Goal: Task Accomplishment & Management: Manage account settings

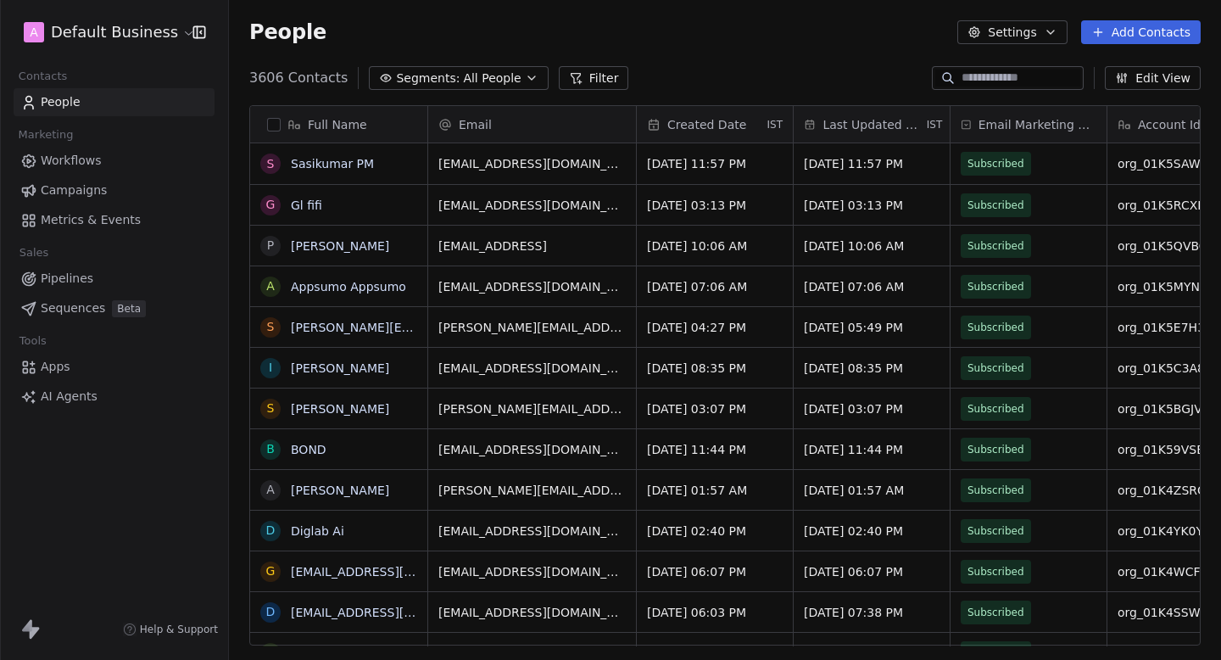
scroll to position [581, 992]
click at [150, 27] on html "A Default Business Contacts People Marketing Workflows Campaigns Metrics & Even…" at bounding box center [610, 330] width 1221 height 660
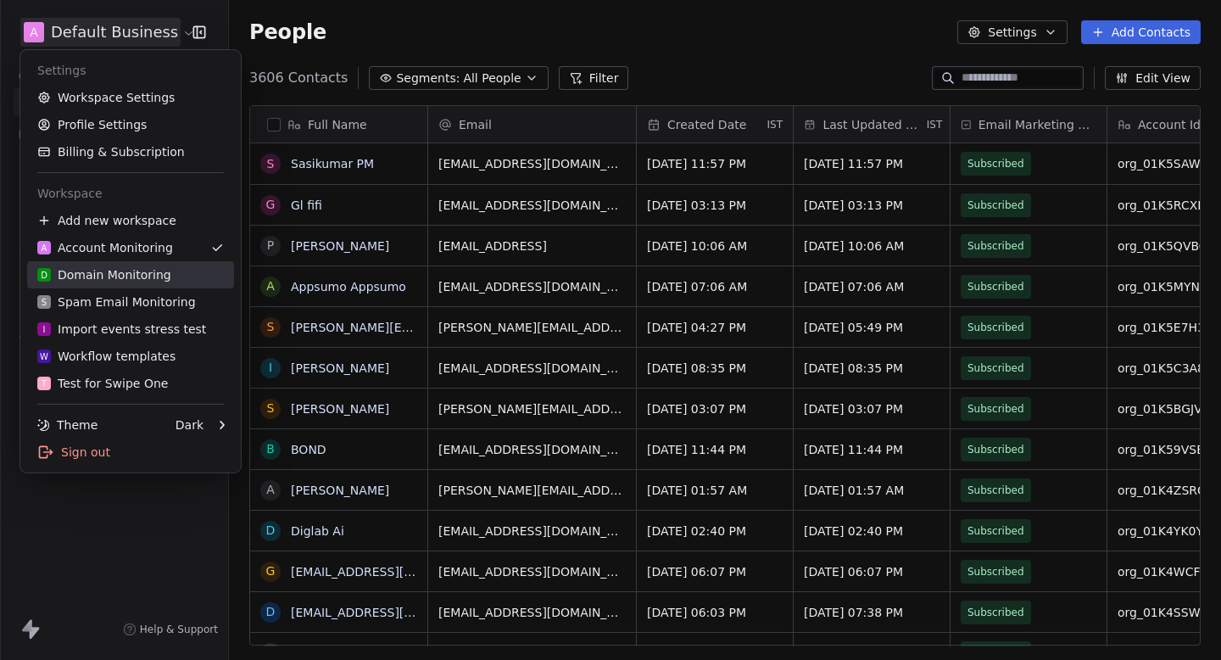
click at [130, 276] on div "D Domain Monitoring" at bounding box center [104, 274] width 134 height 17
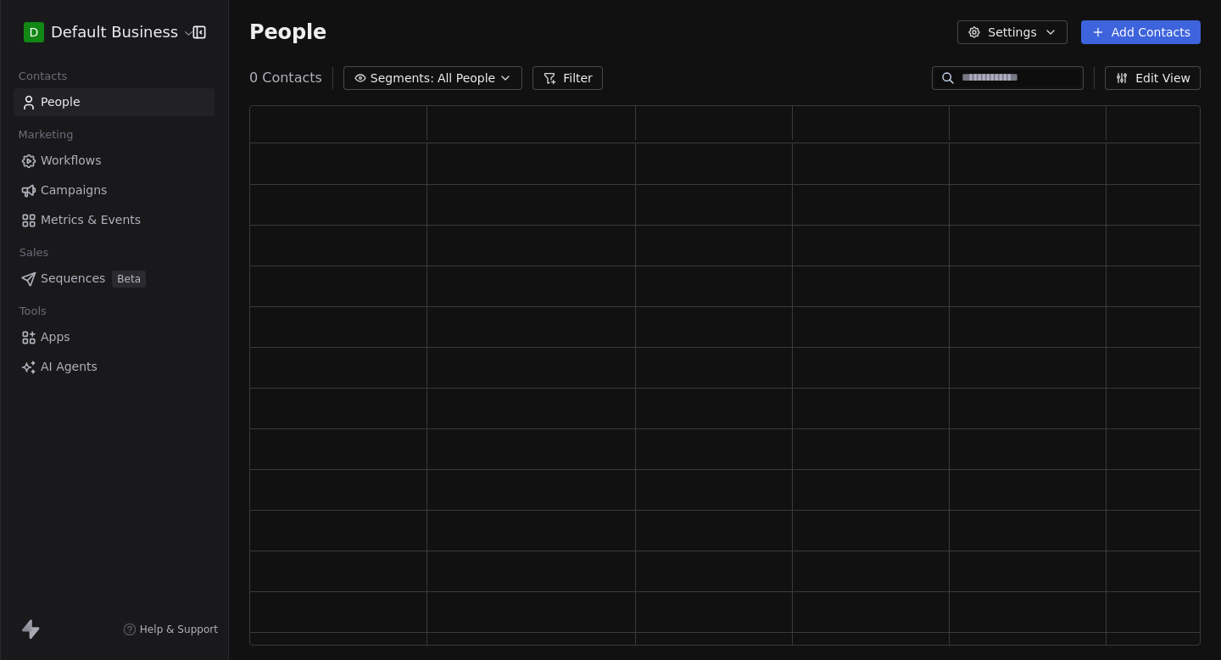
scroll to position [540, 951]
click at [120, 34] on html "D Default Business Contacts People Marketing Workflows Campaigns Metrics & Even…" at bounding box center [610, 330] width 1221 height 660
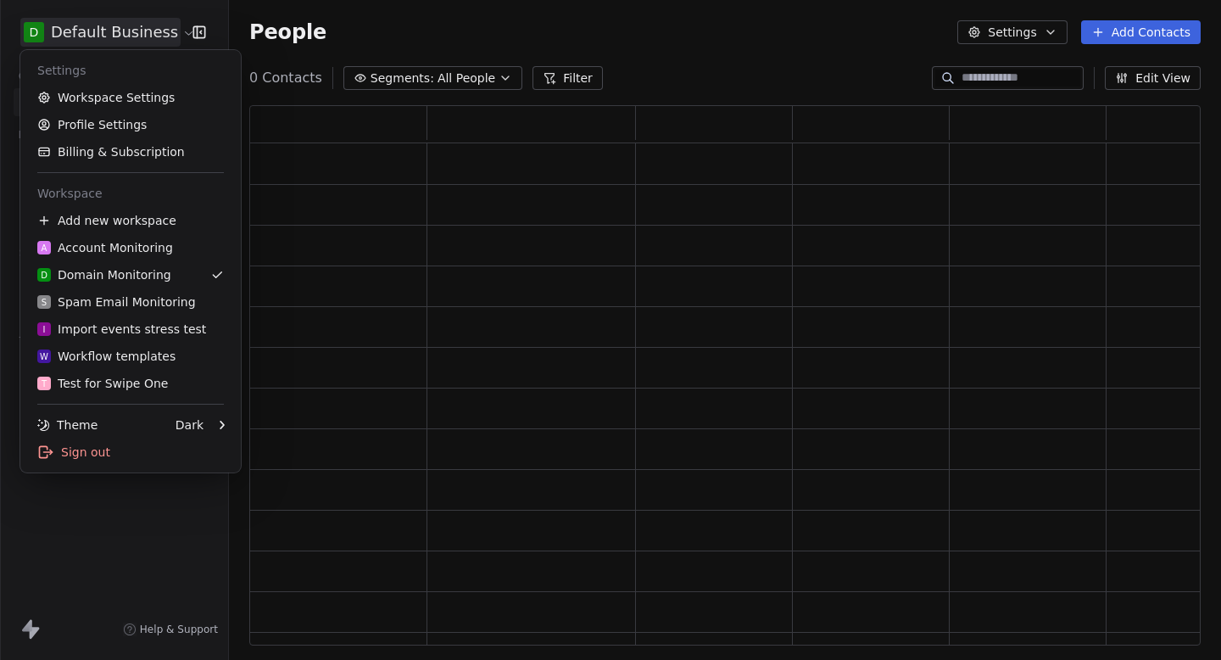
click at [120, 34] on html "D Default Business Contacts People Marketing Workflows Campaigns Metrics & Even…" at bounding box center [610, 330] width 1221 height 660
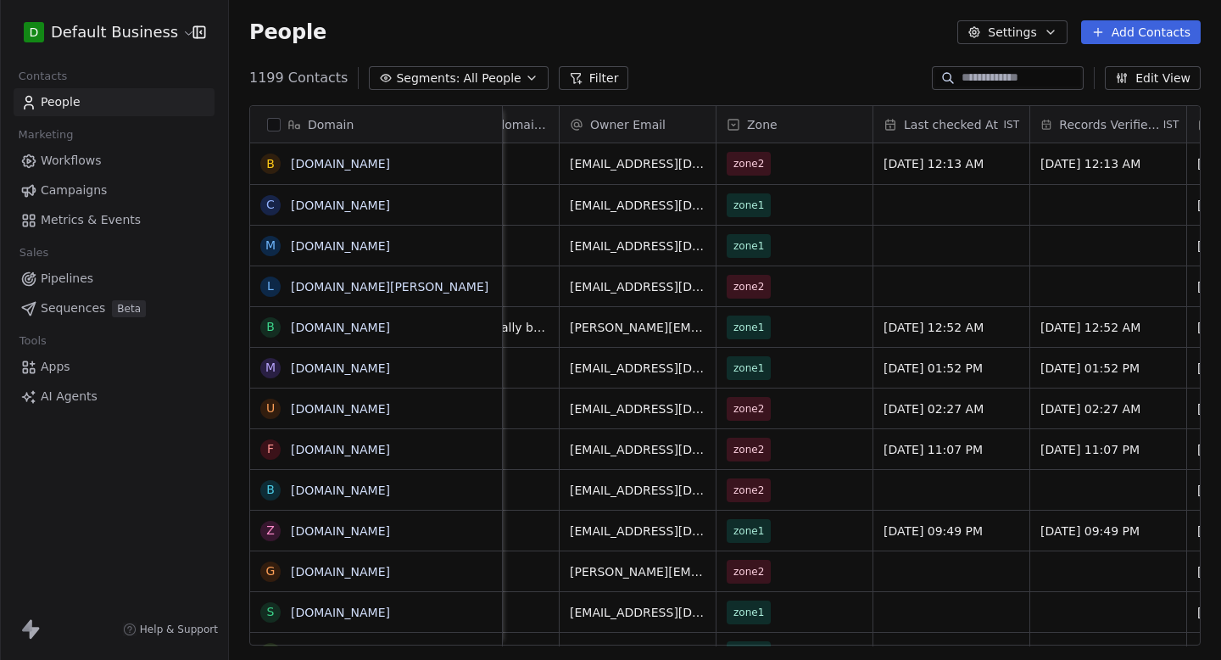
scroll to position [0, 966]
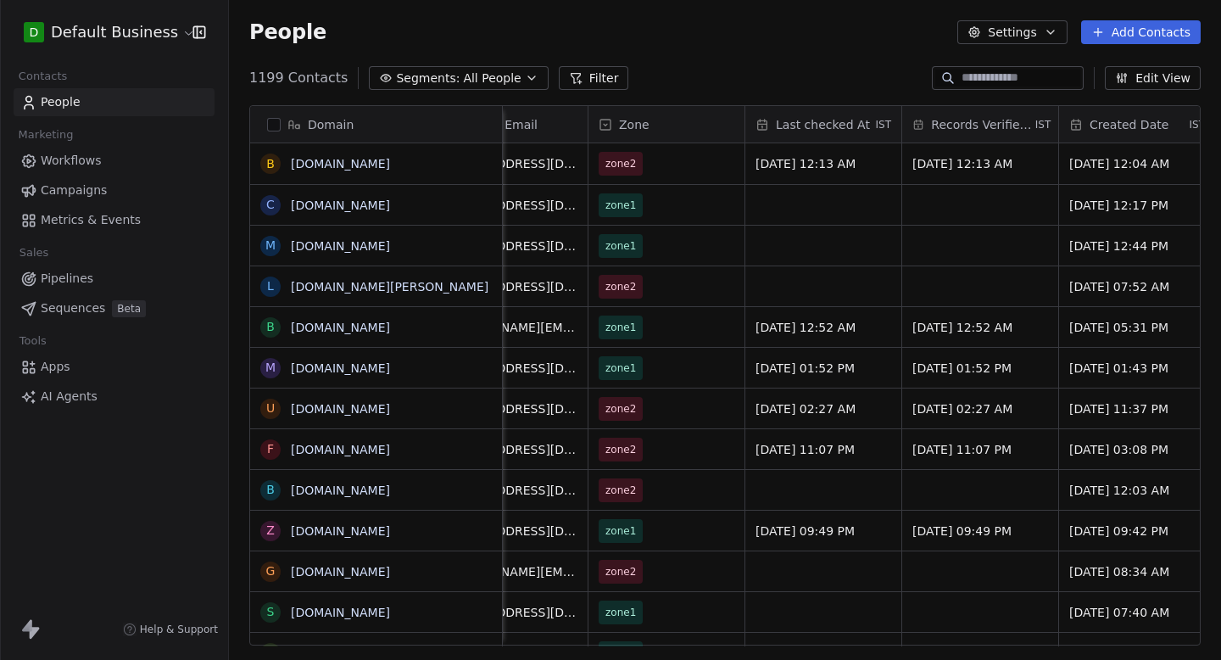
click at [990, 83] on input at bounding box center [1020, 78] width 119 height 17
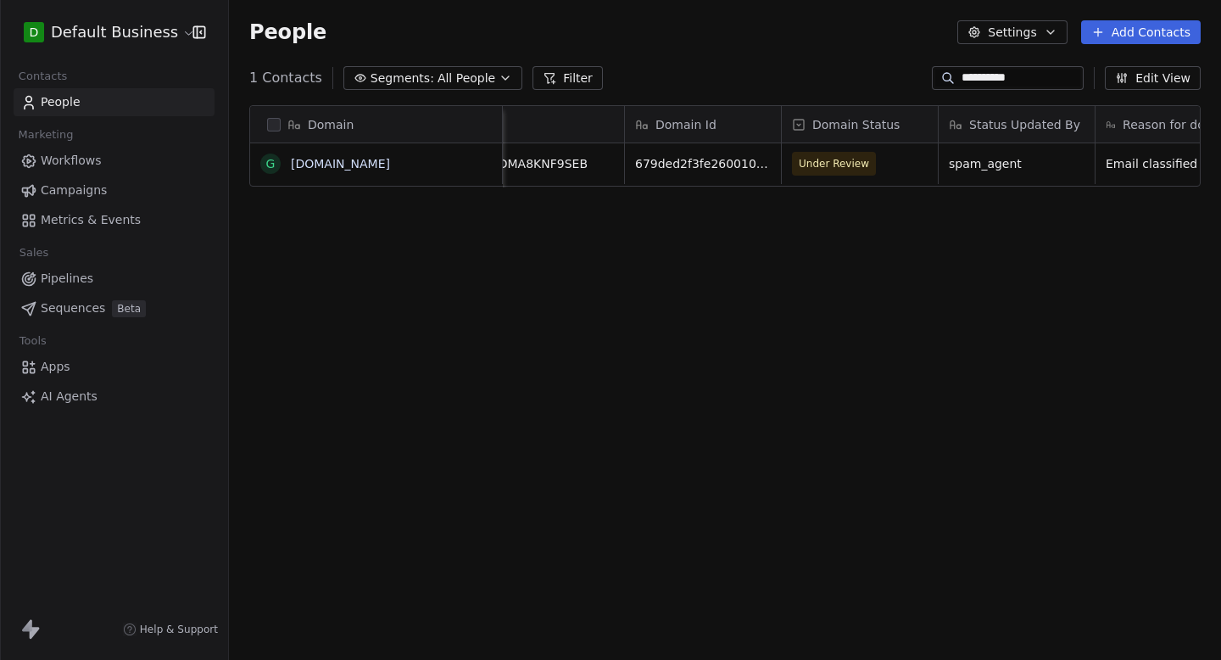
scroll to position [0, 0]
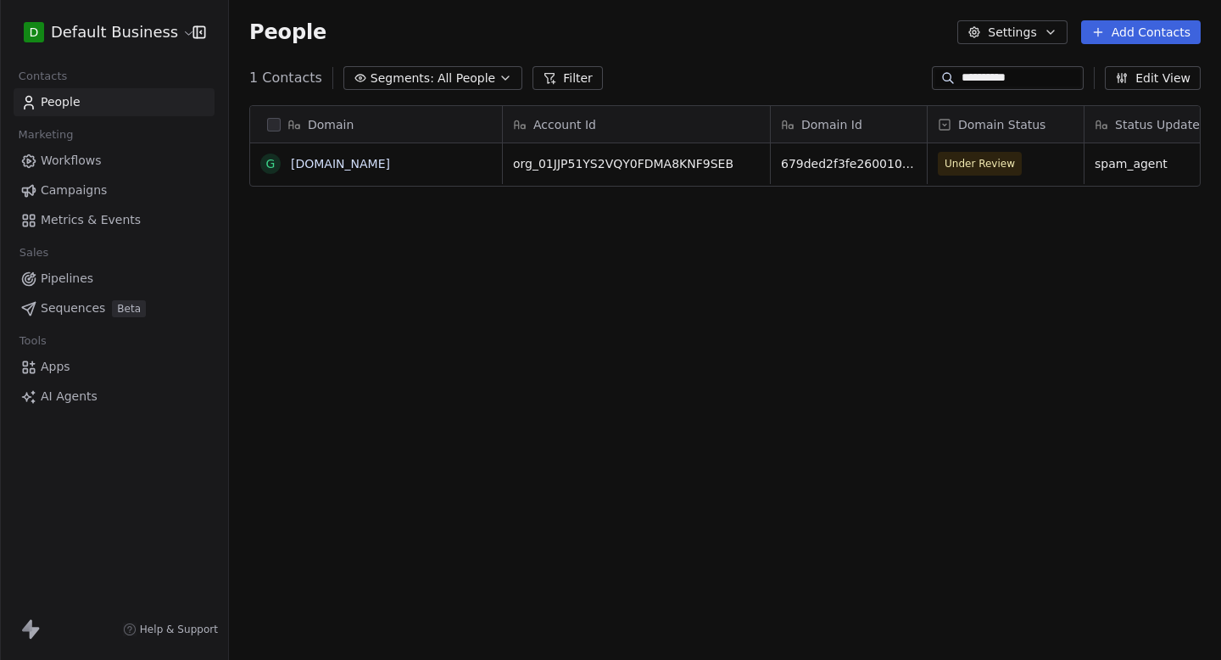
type input "**********"
click at [95, 29] on html "**********" at bounding box center [610, 330] width 1221 height 660
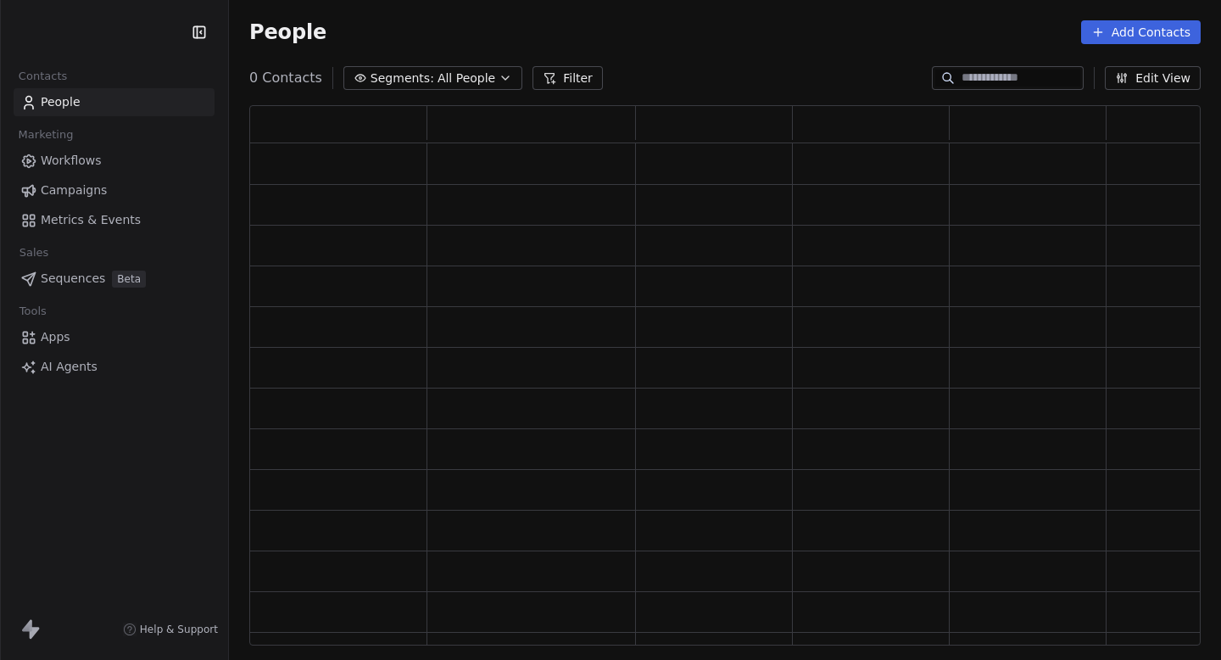
scroll to position [540, 951]
